Goal: Use online tool/utility: Utilize a website feature to perform a specific function

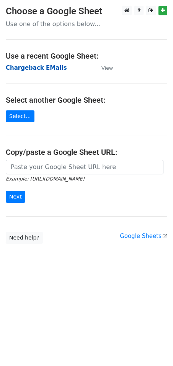
click at [35, 66] on strong "Chargeback EMails" at bounding box center [36, 67] width 61 height 7
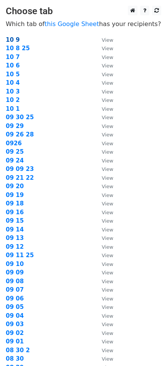
click at [16, 40] on strong "10 9" at bounding box center [13, 39] width 14 height 7
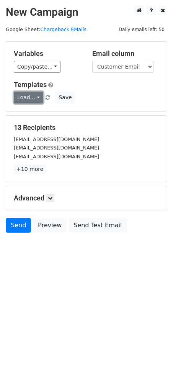
click at [35, 97] on link "Load..." at bounding box center [29, 98] width 30 height 12
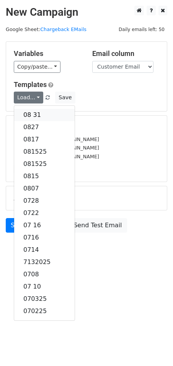
click at [35, 111] on link "08 31" at bounding box center [44, 115] width 61 height 12
